Goal: Task Accomplishment & Management: Manage account settings

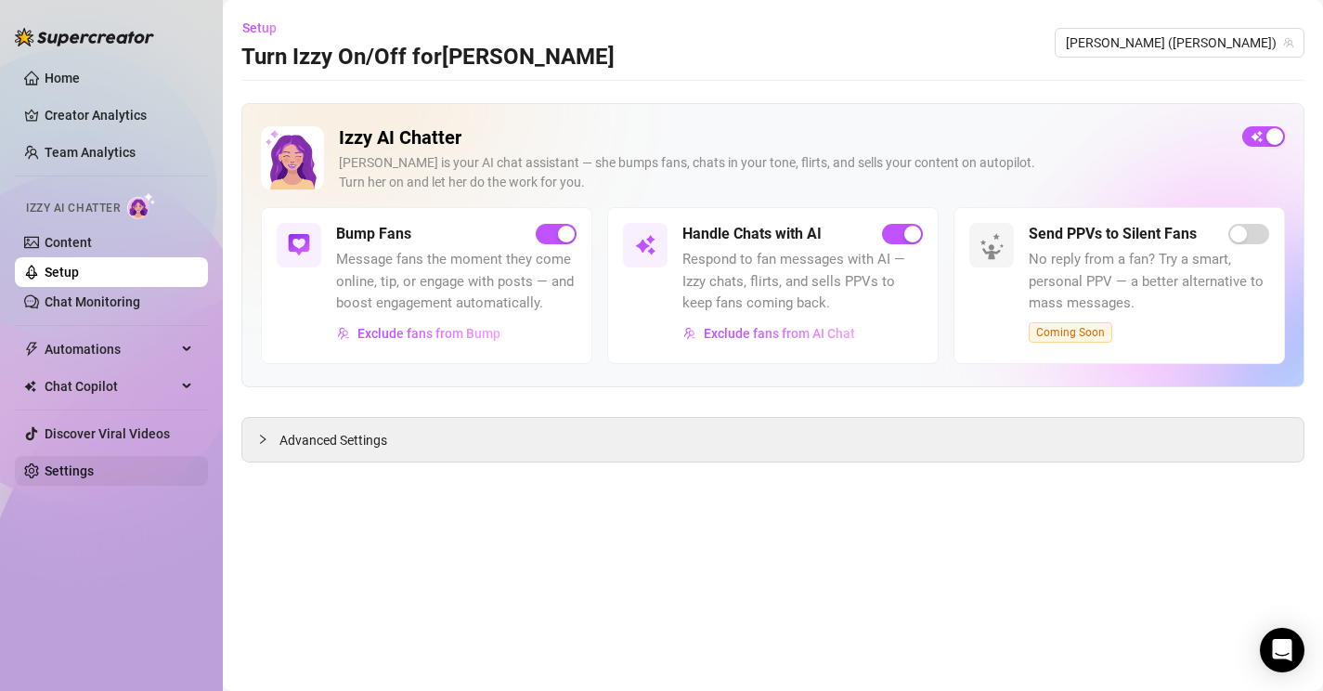
click at [77, 468] on link "Settings" at bounding box center [69, 470] width 49 height 15
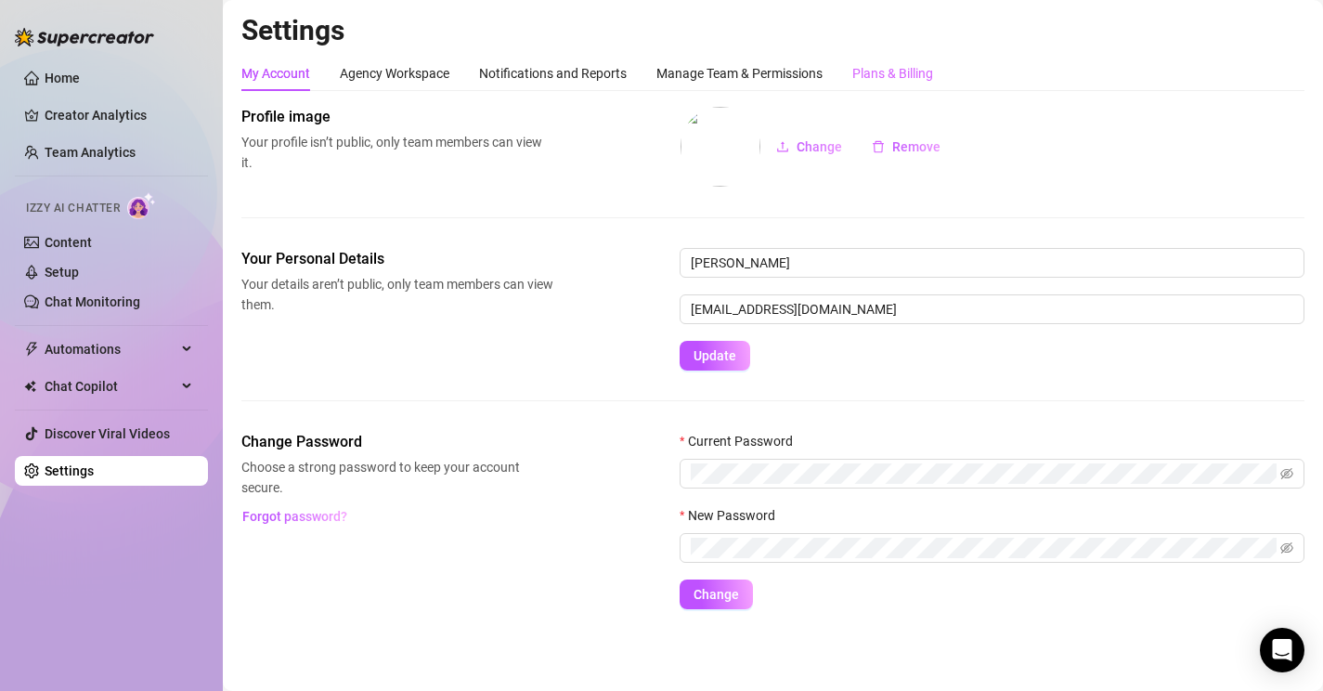
click at [921, 89] on div "Plans & Billing" at bounding box center [892, 73] width 81 height 35
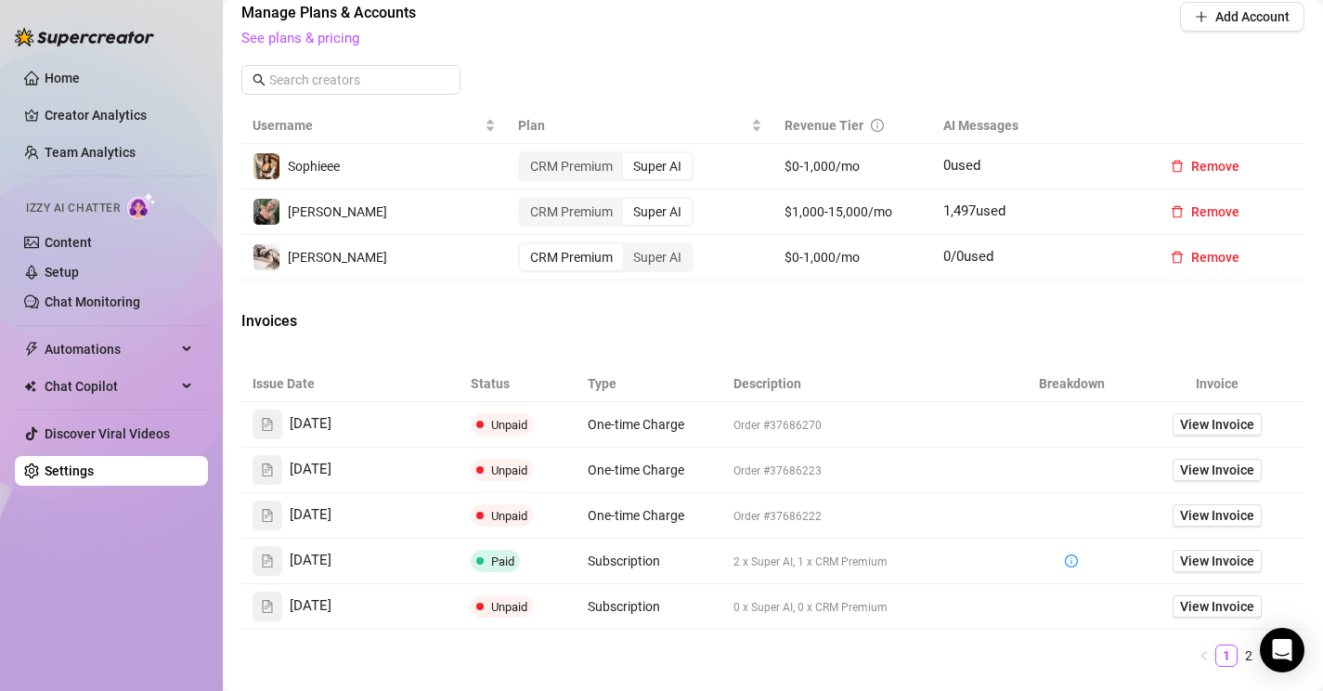
scroll to position [758, 0]
click at [1206, 430] on span "View Invoice" at bounding box center [1217, 424] width 74 height 20
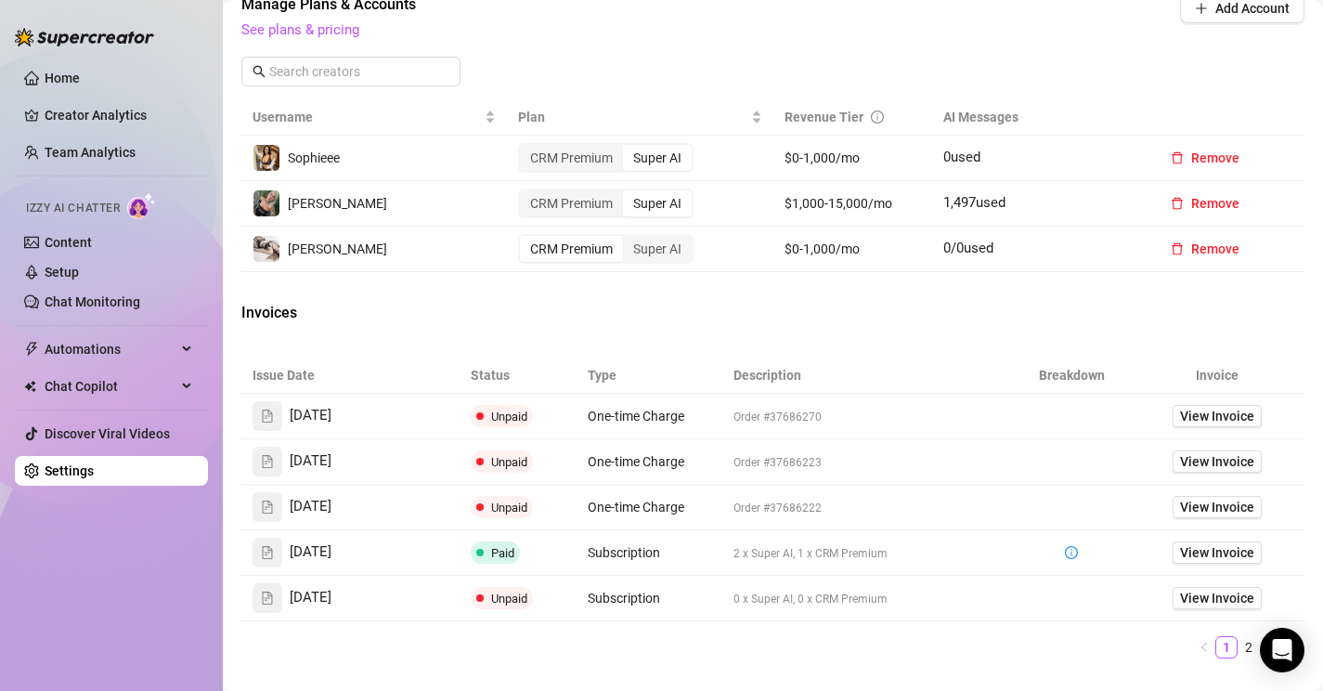
scroll to position [768, 0]
click at [1221, 505] on span "View Invoice" at bounding box center [1217, 505] width 74 height 20
click at [1202, 462] on span "View Invoice" at bounding box center [1217, 459] width 74 height 20
click at [63, 71] on link "Home" at bounding box center [62, 78] width 35 height 15
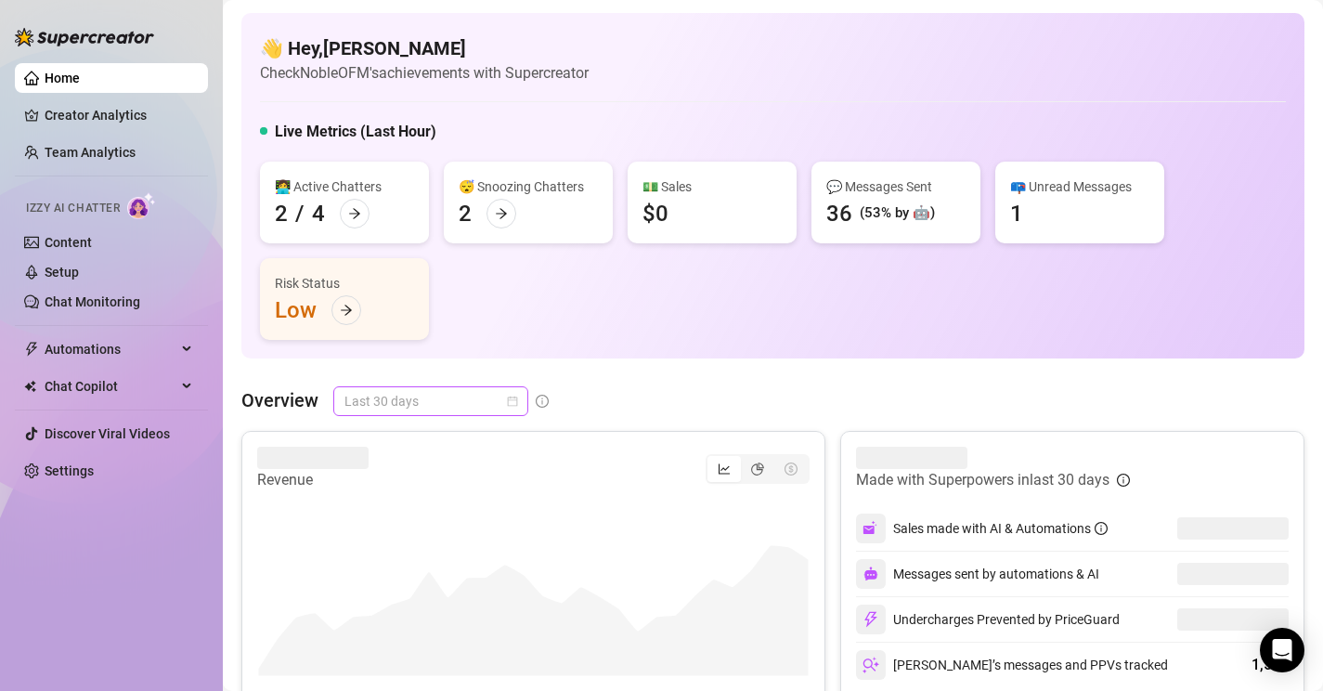
click at [467, 386] on div "Last 30 days" at bounding box center [430, 401] width 195 height 30
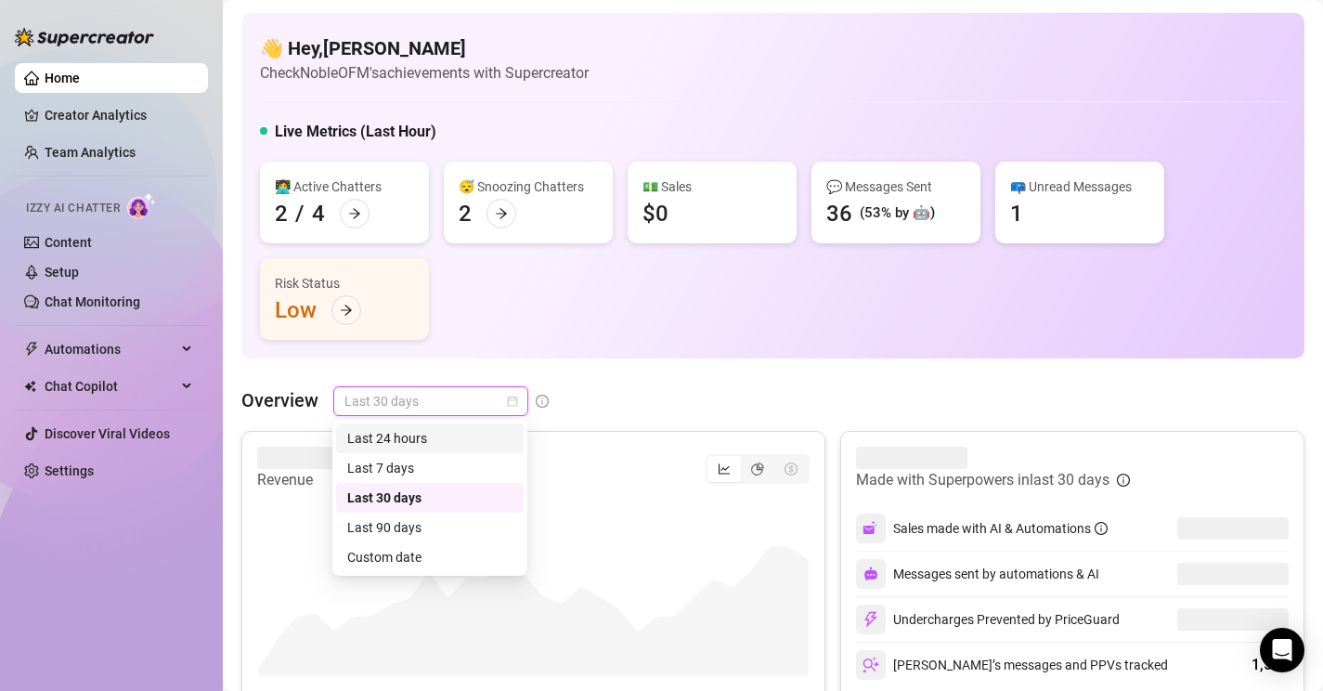
click at [446, 429] on div "Last 24 hours" at bounding box center [429, 438] width 165 height 20
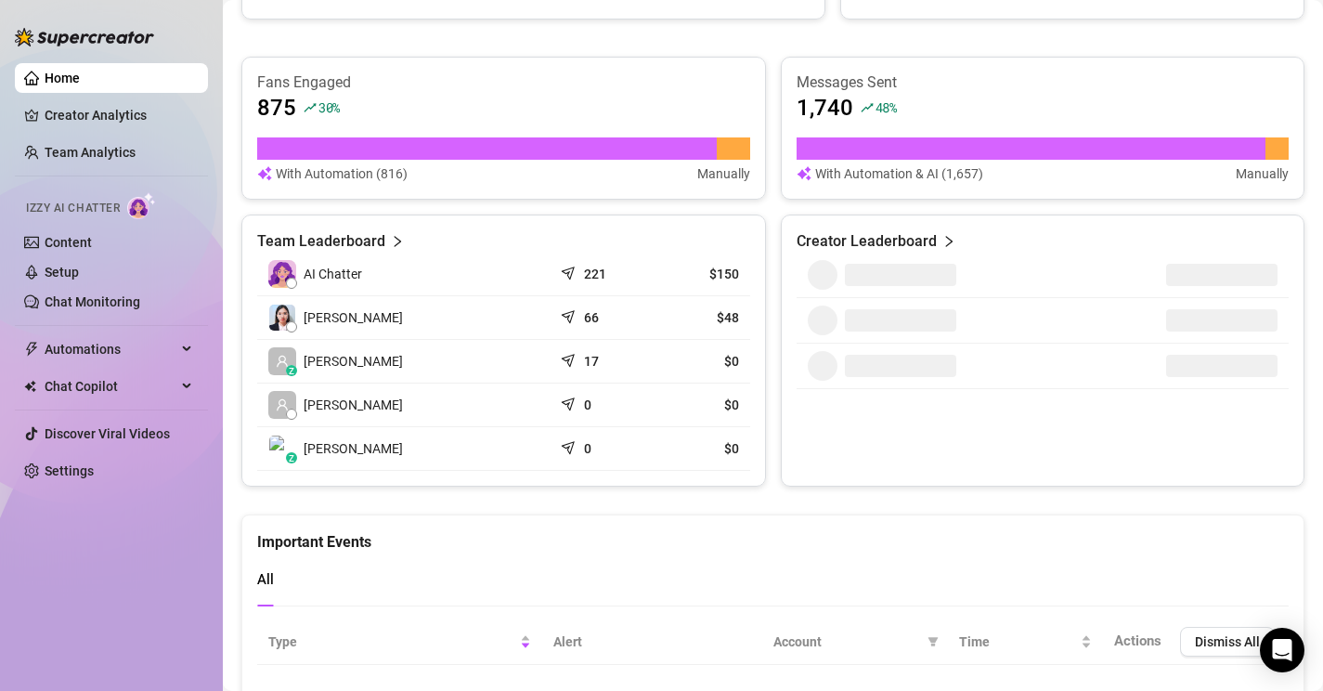
scroll to position [702, 0]
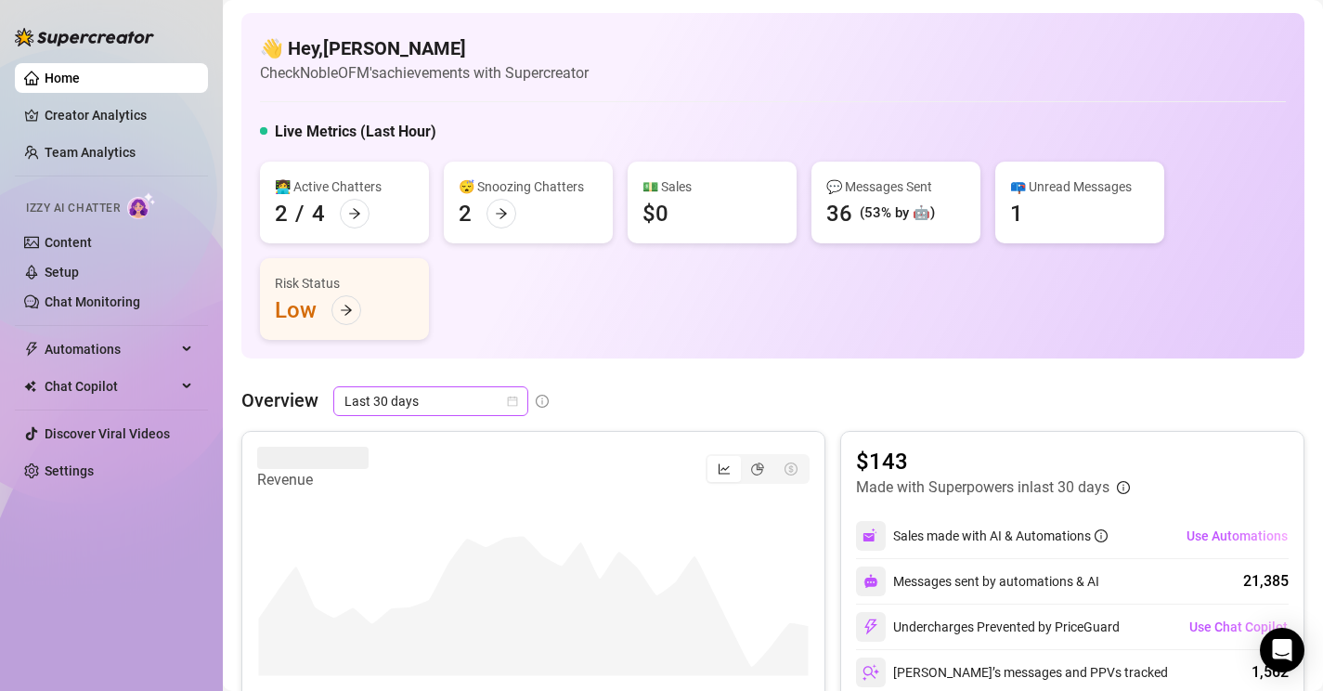
click at [417, 389] on span "Last 30 days" at bounding box center [431, 401] width 173 height 28
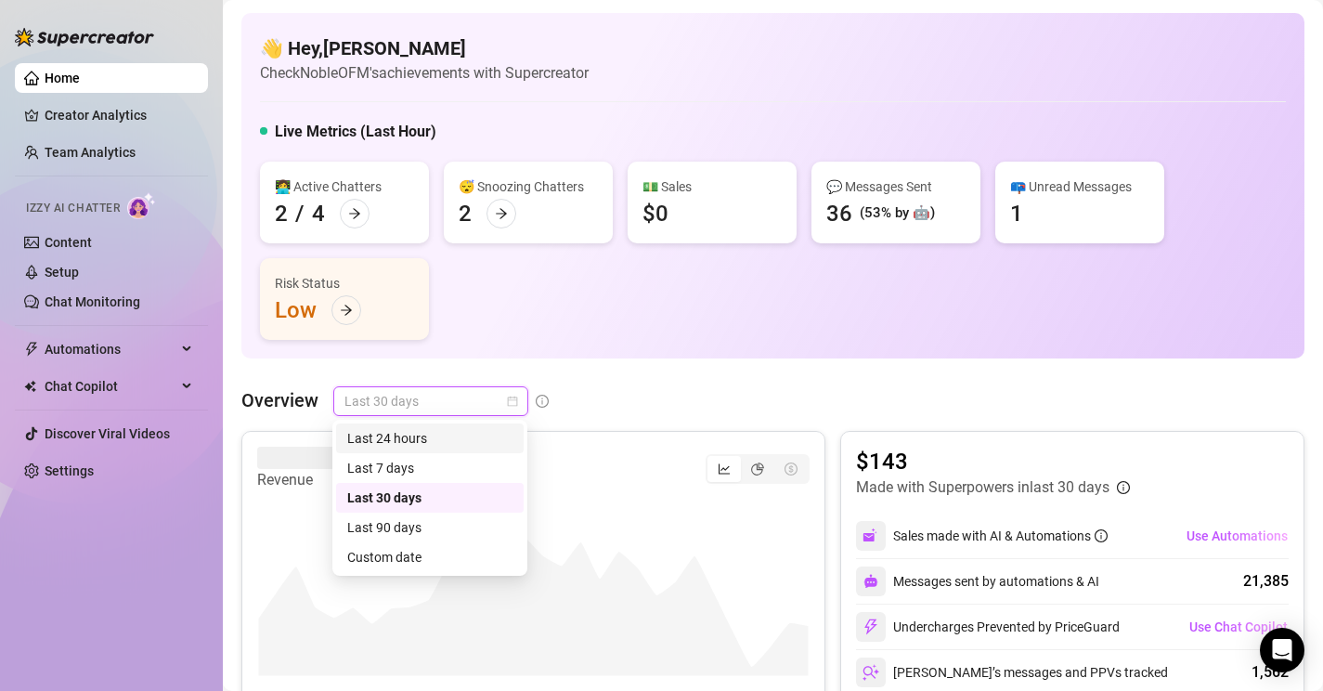
click at [421, 447] on div "Last 24 hours" at bounding box center [429, 438] width 165 height 20
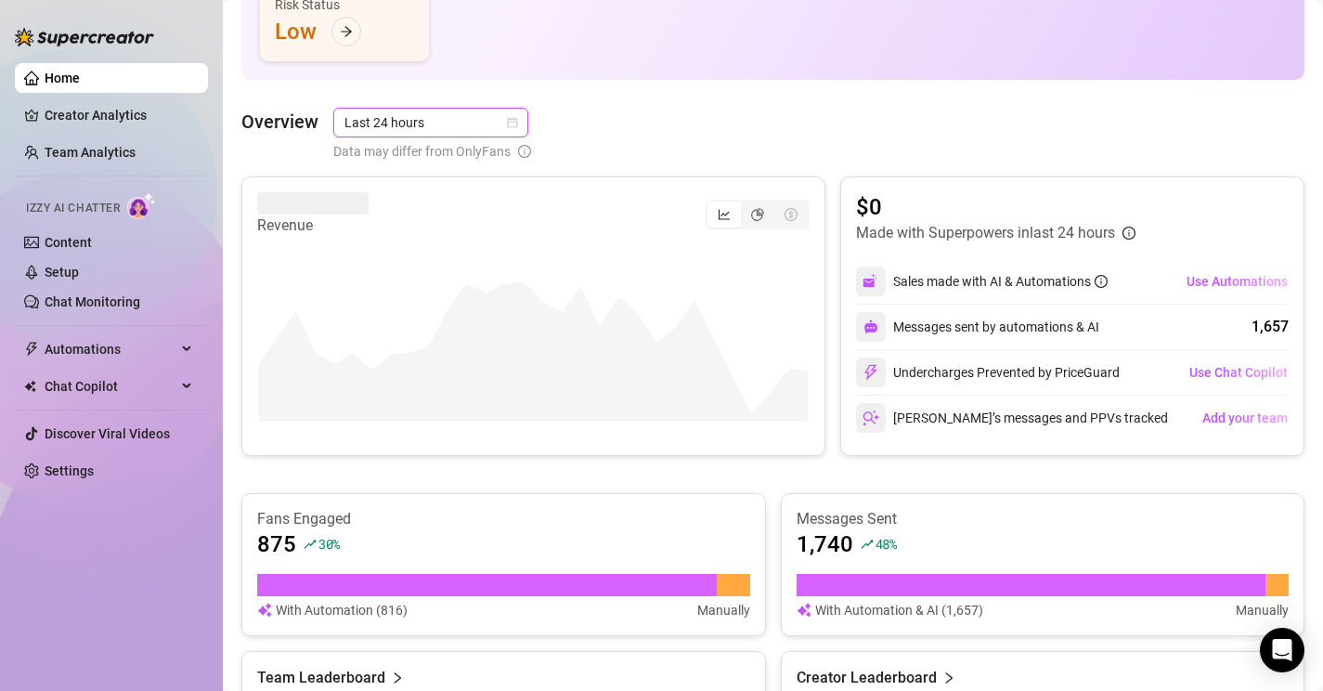
scroll to position [211, 0]
